Goal: Find specific page/section: Find specific page/section

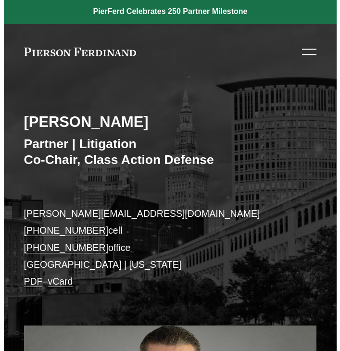
scroll to position [15, 0]
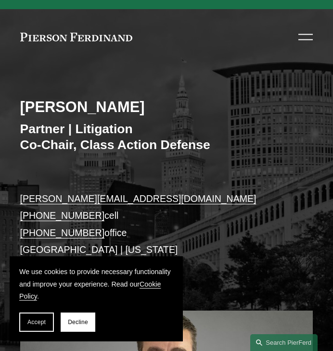
click at [303, 32] on div at bounding box center [305, 37] width 14 height 17
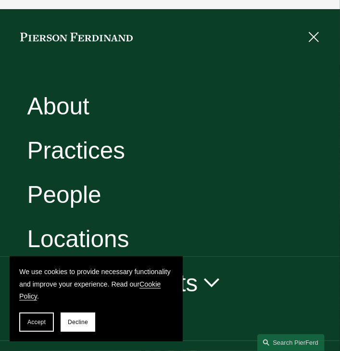
click at [61, 236] on link "Locations" at bounding box center [78, 239] width 102 height 24
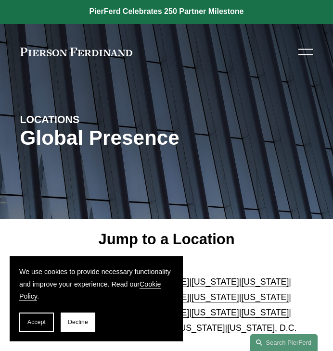
click at [203, 256] on div "Arizona | California | Colorado | Delaware | Florida | Georgia | Illinois | Mas…" at bounding box center [166, 306] width 293 height 104
click at [38, 323] on span "Accept" at bounding box center [36, 322] width 18 height 7
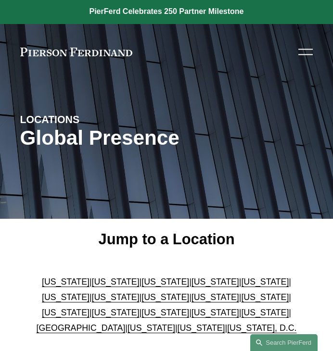
click at [141, 310] on link "[US_STATE]" at bounding box center [165, 313] width 48 height 10
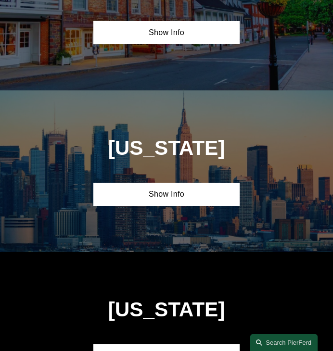
scroll to position [1871, 0]
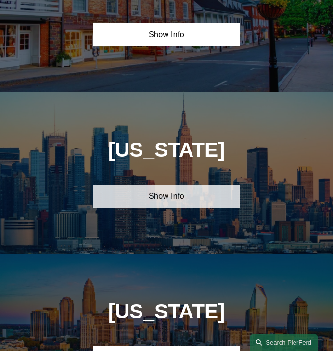
click at [159, 193] on link "Show Info" at bounding box center [166, 196] width 147 height 23
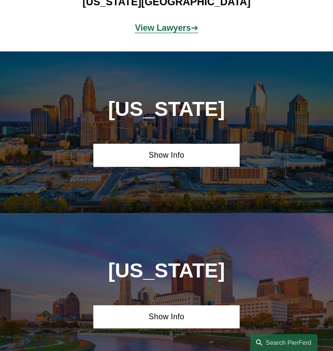
scroll to position [2250, 0]
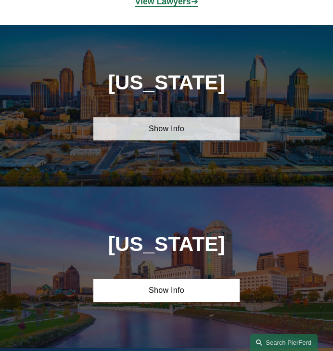
click at [161, 126] on link "Show Info" at bounding box center [166, 128] width 147 height 23
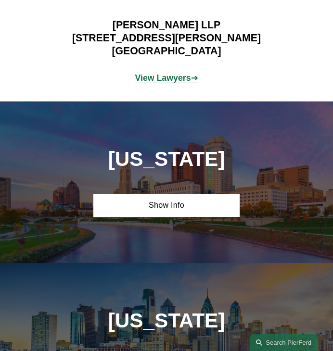
scroll to position [2466, 0]
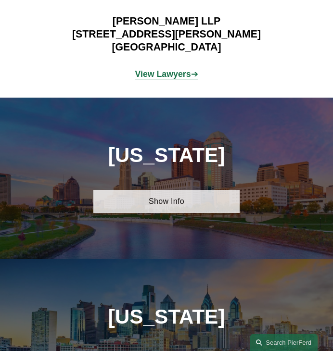
click at [163, 200] on link "Show Info" at bounding box center [166, 201] width 147 height 23
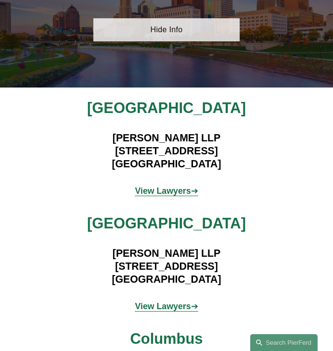
scroll to position [2639, 0]
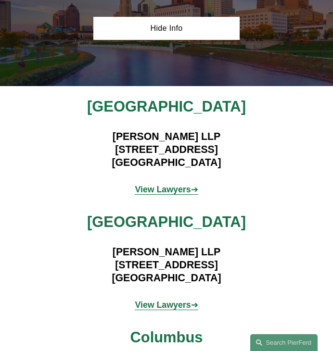
drag, startPoint x: 163, startPoint y: 200, endPoint x: 276, endPoint y: 212, distance: 113.7
click at [276, 212] on div "Cincinnati Pierson Ferdinand LLP 1435 Vine Street Cincinnati, OH 45202 View Law…" at bounding box center [166, 265] width 333 height 335
